Goal: Navigation & Orientation: Go to known website

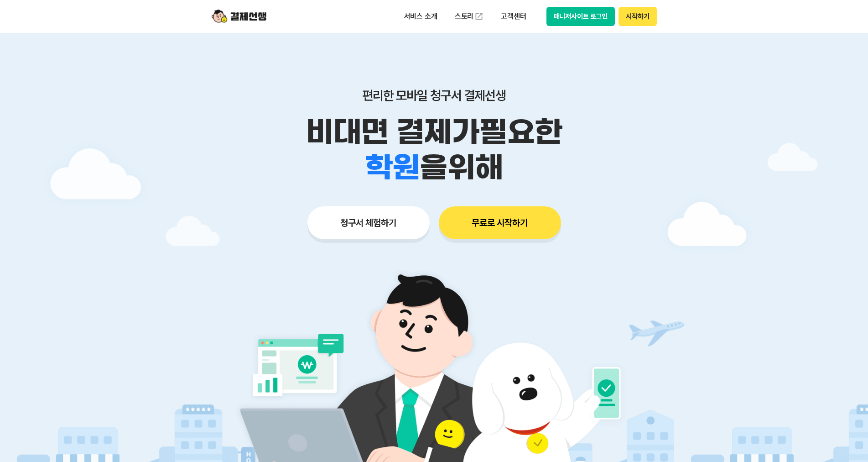
click at [583, 11] on button "매니저사이트 로그인" at bounding box center [581, 16] width 69 height 19
click at [586, 12] on button "매니저사이트 로그인" at bounding box center [581, 16] width 69 height 19
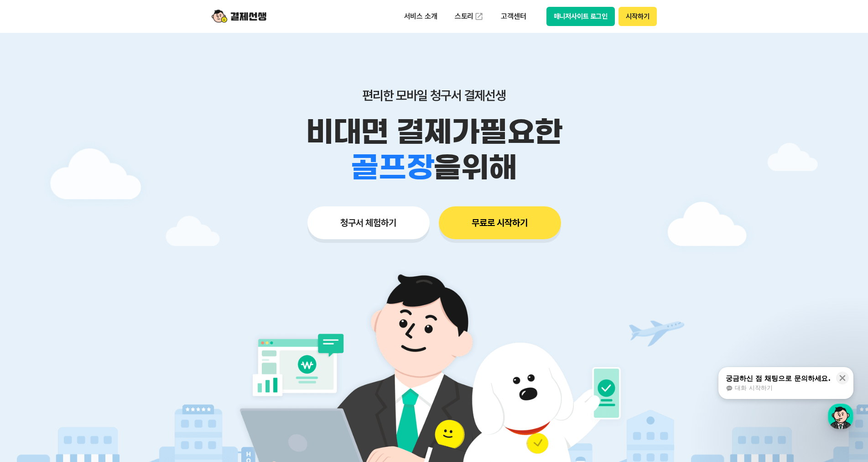
click at [576, 16] on button "매니저사이트 로그인" at bounding box center [581, 16] width 69 height 19
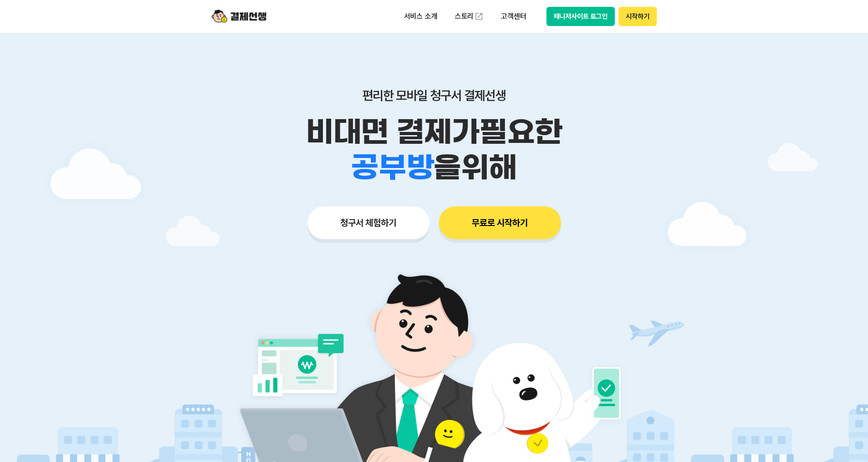
click at [574, 15] on button "매니저사이트 로그인" at bounding box center [581, 16] width 69 height 19
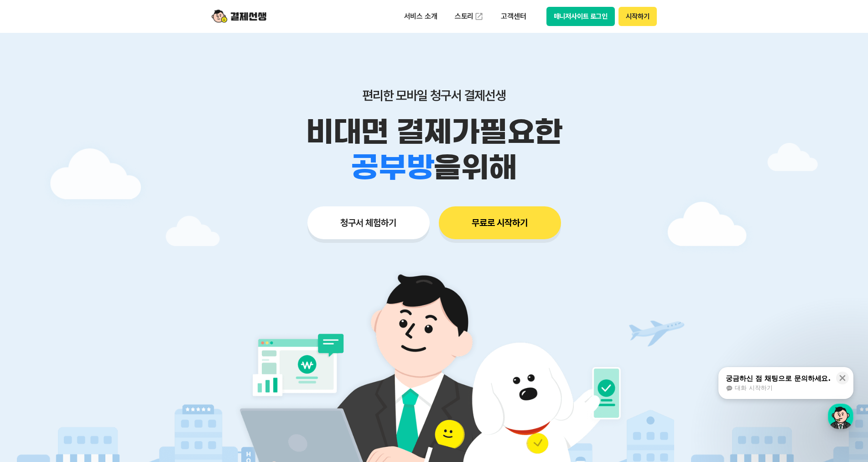
click at [576, 17] on button "매니저사이트 로그인" at bounding box center [581, 16] width 69 height 19
click at [562, 16] on button "매니저사이트 로그인" at bounding box center [581, 16] width 69 height 19
